Goal: Information Seeking & Learning: Find specific fact

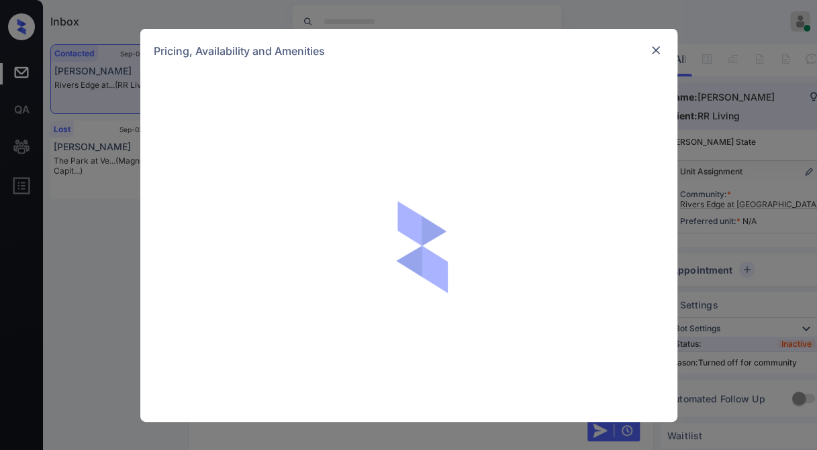
scroll to position [1099, 0]
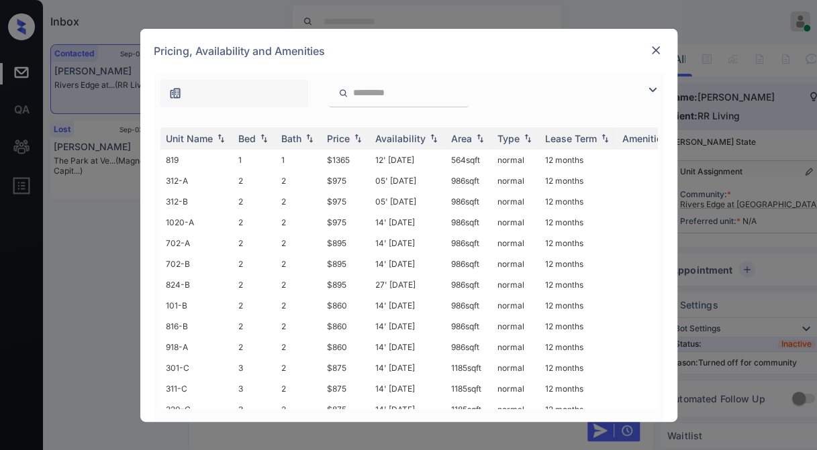
click at [650, 85] on img at bounding box center [652, 90] width 16 height 16
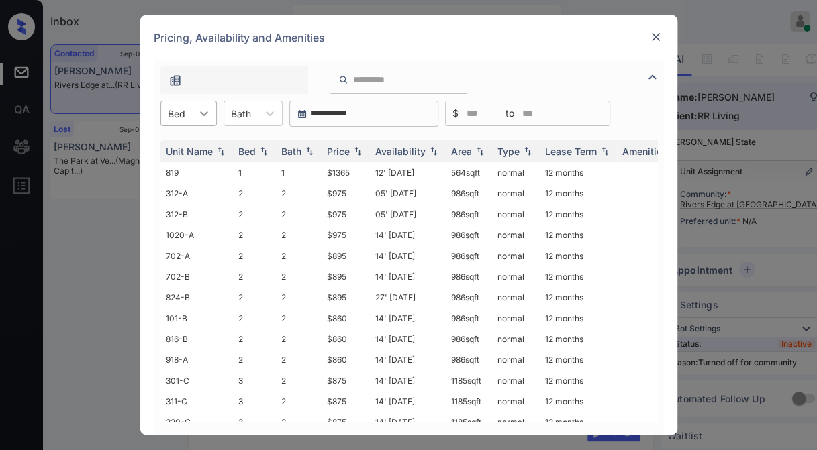
click at [195, 111] on div at bounding box center [204, 113] width 24 height 24
click at [195, 165] on div "2" at bounding box center [188, 170] width 56 height 24
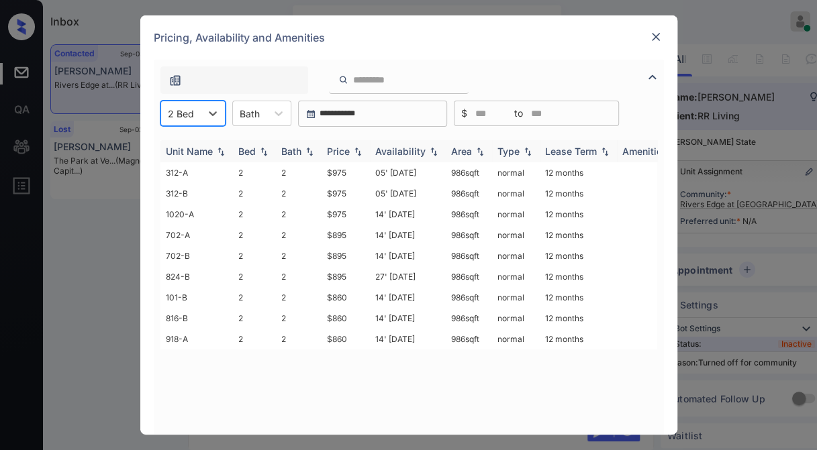
click at [359, 150] on img at bounding box center [357, 151] width 13 height 9
click at [360, 150] on img at bounding box center [357, 151] width 13 height 10
drag, startPoint x: 357, startPoint y: 168, endPoint x: 369, endPoint y: 165, distance: 12.5
click at [369, 165] on tr "101-B 2 2 $860 14' [DATE] 986 sqft normal 12 months" at bounding box center [510, 172] width 701 height 21
click at [370, 165] on td "14' [DATE]" at bounding box center [408, 172] width 76 height 21
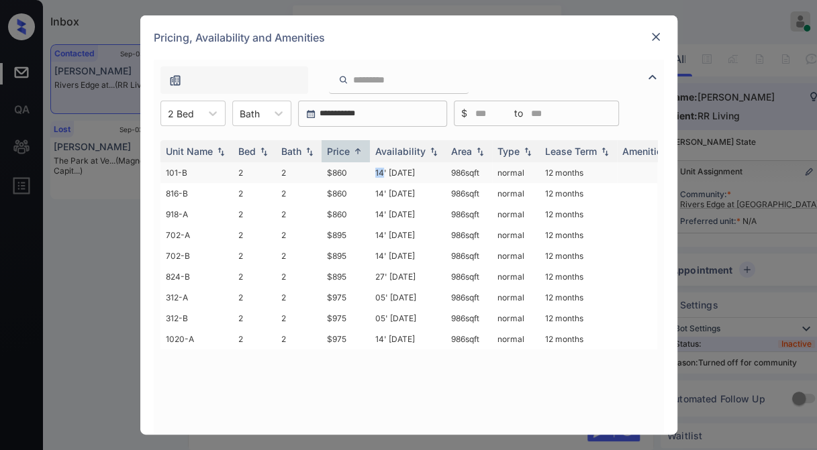
click at [370, 165] on td "14' [DATE]" at bounding box center [408, 172] width 76 height 21
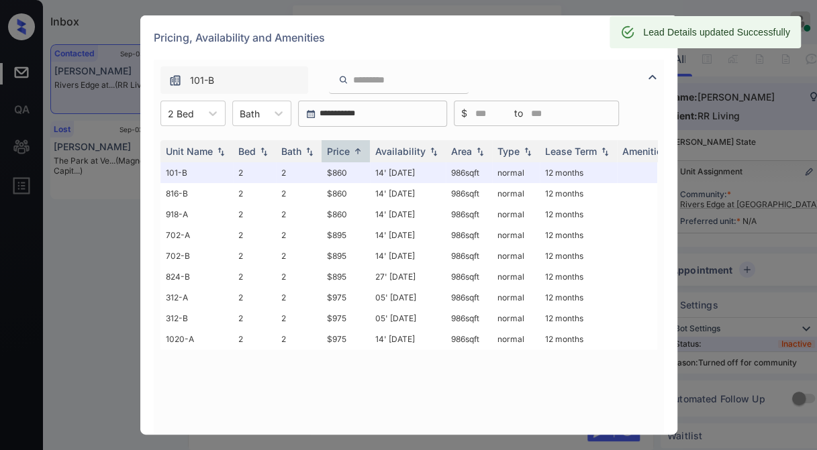
click at [664, 30] on div "Lead Details updated Successfully" at bounding box center [716, 32] width 147 height 24
click at [577, 34] on div "Pricing, Availability and Amenities" at bounding box center [408, 37] width 537 height 44
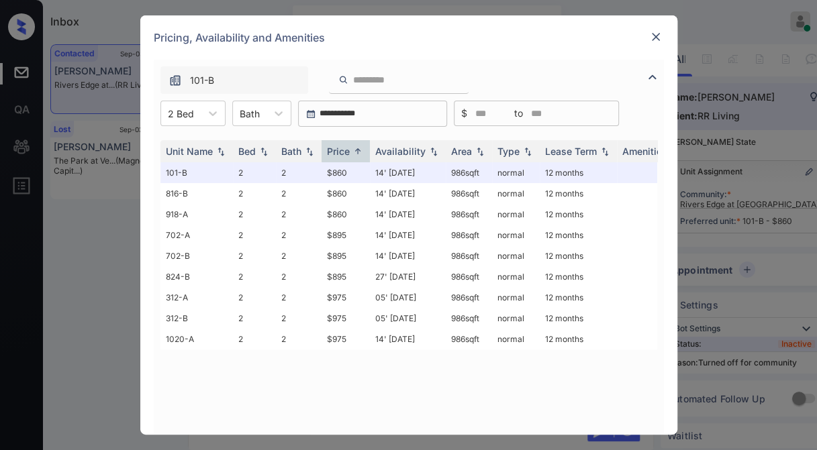
click at [650, 40] on img at bounding box center [655, 36] width 13 height 13
